Goal: Information Seeking & Learning: Compare options

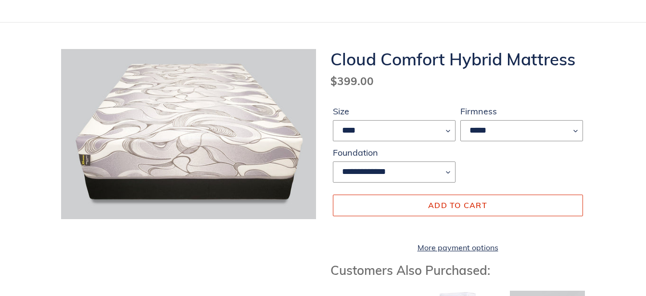
scroll to position [96, 0]
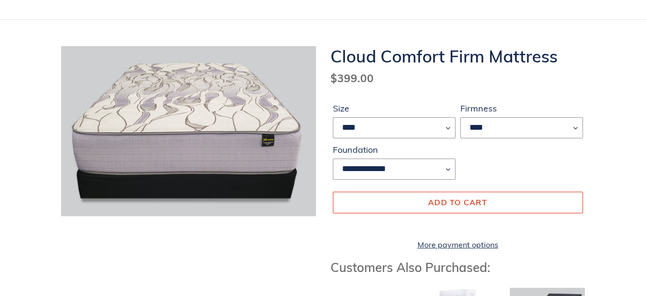
scroll to position [96, 0]
